Goal: Task Accomplishment & Management: Manage account settings

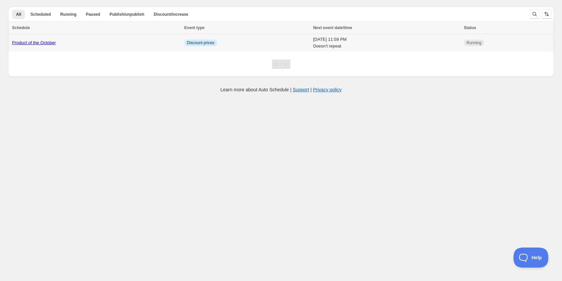
click at [249, 44] on td "Info Discount prices" at bounding box center [246, 43] width 129 height 18
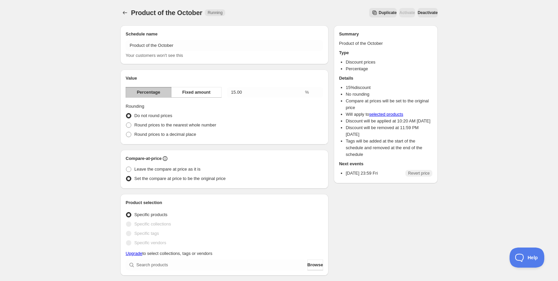
click at [426, 14] on span "Deactivate" at bounding box center [428, 12] width 20 height 5
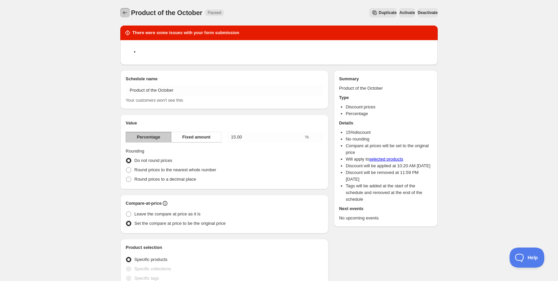
click at [124, 13] on icon "Schedules" at bounding box center [125, 12] width 7 height 7
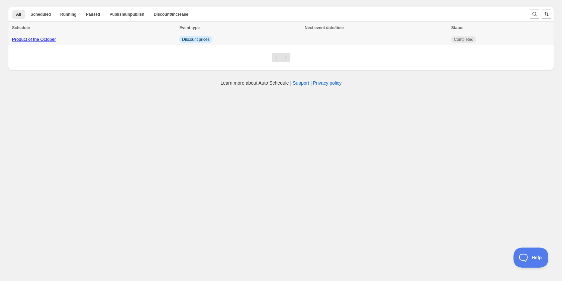
click at [122, 41] on div "Product of the October" at bounding box center [93, 39] width 163 height 7
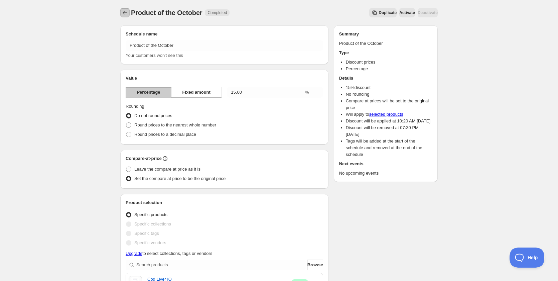
click at [122, 15] on icon "Schedules" at bounding box center [125, 12] width 7 height 7
